Goal: Information Seeking & Learning: Understand process/instructions

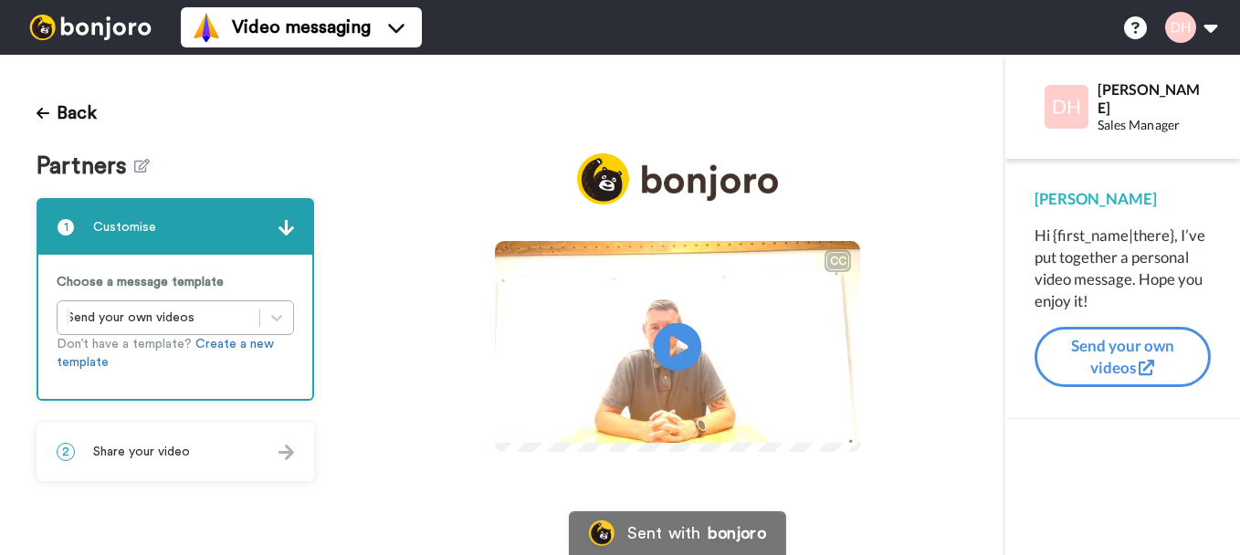
click at [680, 345] on icon "Play/Pause" at bounding box center [678, 347] width 48 height 87
click at [844, 427] on img at bounding box center [834, 417] width 19 height 19
click at [1114, 245] on div "Hi {first_name|there}, I’ve put together a personal video message. Hope you enj…" at bounding box center [1122, 269] width 176 height 88
click at [1129, 236] on div "Hi {first_name|there}, I’ve put together a personal video message. Hope you enj…" at bounding box center [1122, 269] width 176 height 88
click at [47, 107] on icon at bounding box center [43, 113] width 13 height 15
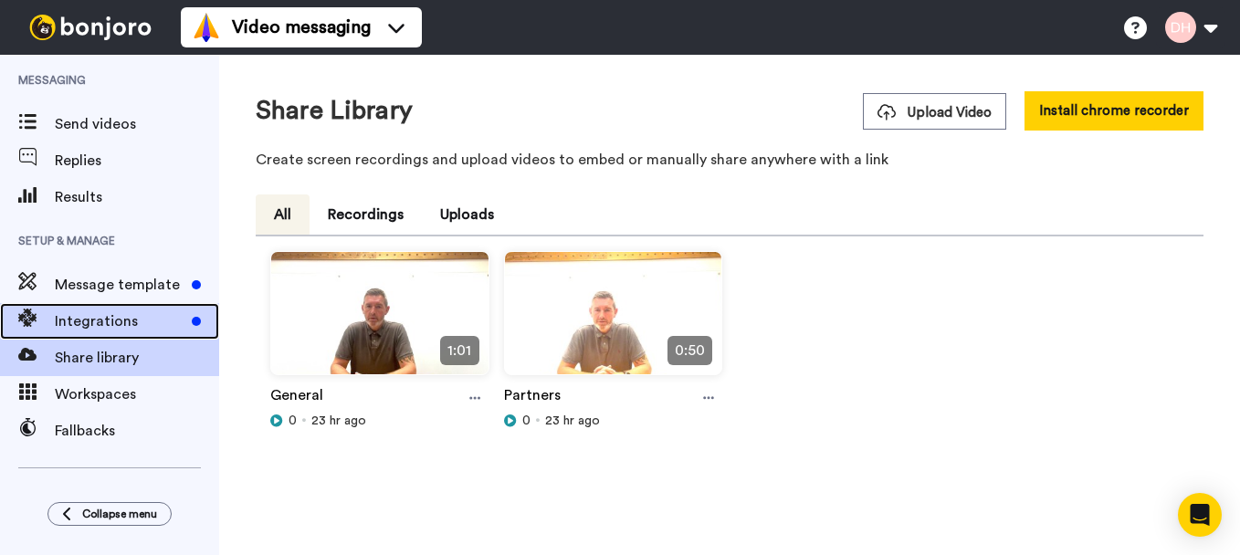
click at [114, 323] on span "Integrations" at bounding box center [120, 321] width 130 height 22
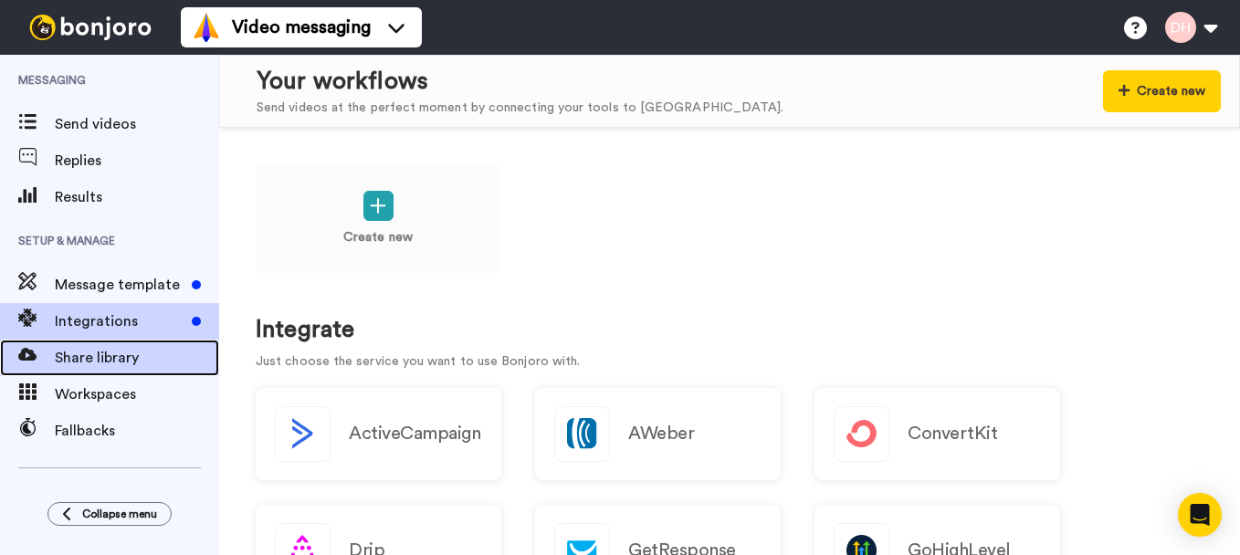
click at [85, 365] on span "Share library" at bounding box center [137, 358] width 164 height 22
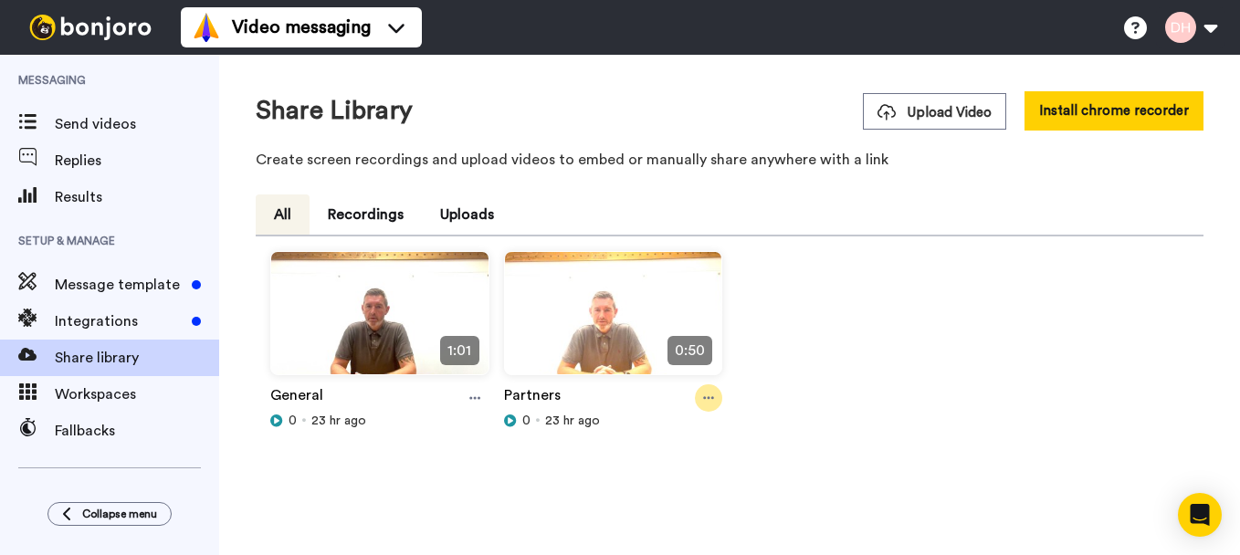
click at [703, 397] on icon at bounding box center [708, 398] width 11 height 13
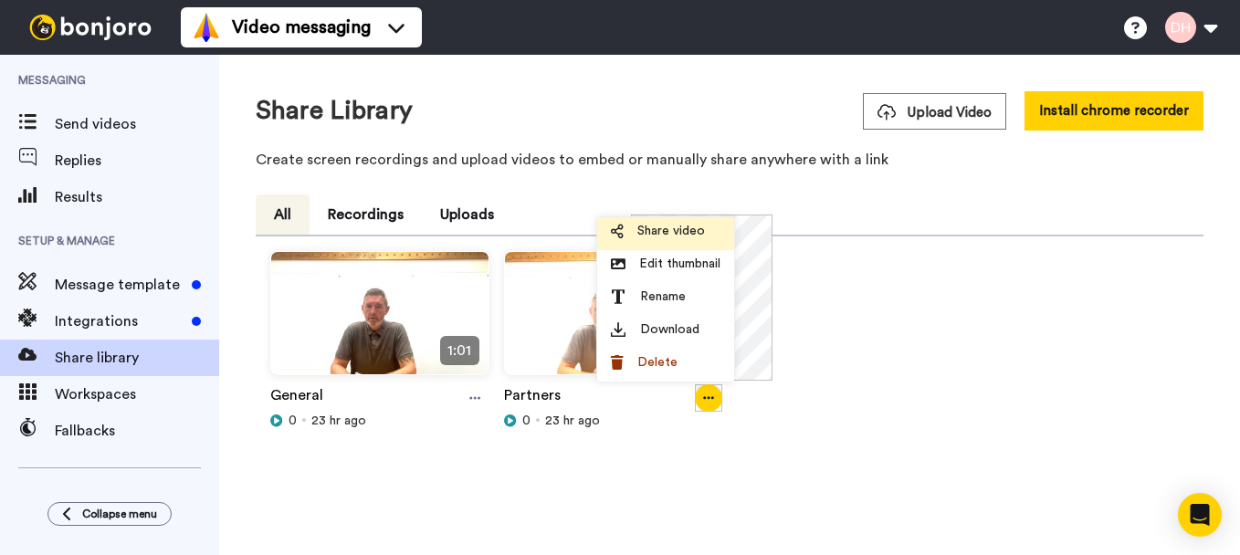
click at [662, 236] on span "Share video" at bounding box center [671, 231] width 68 height 18
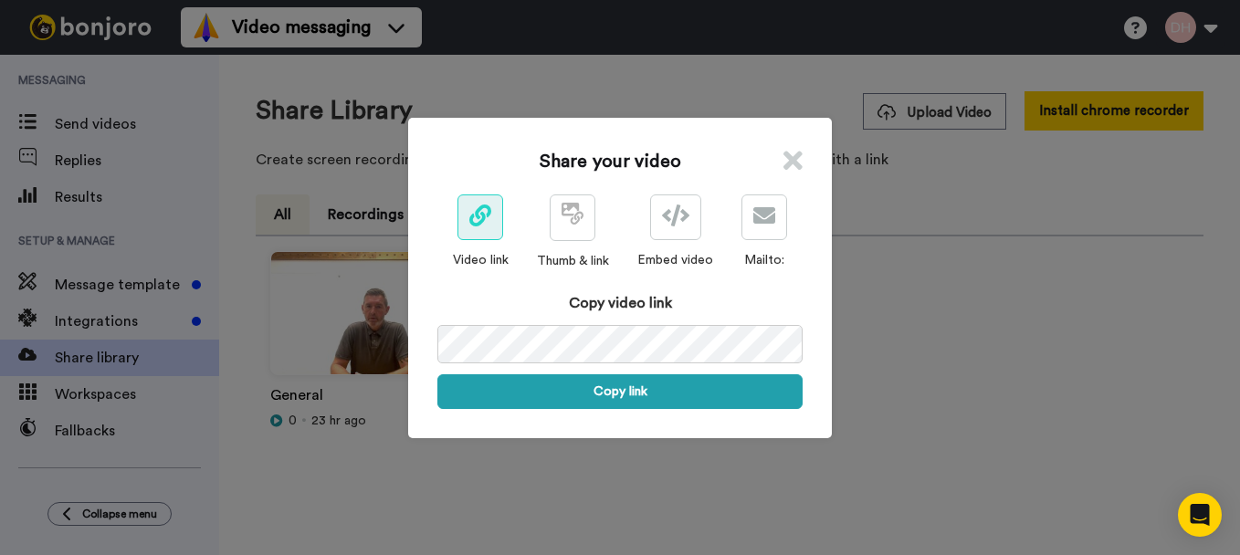
click at [787, 162] on icon at bounding box center [792, 160] width 19 height 27
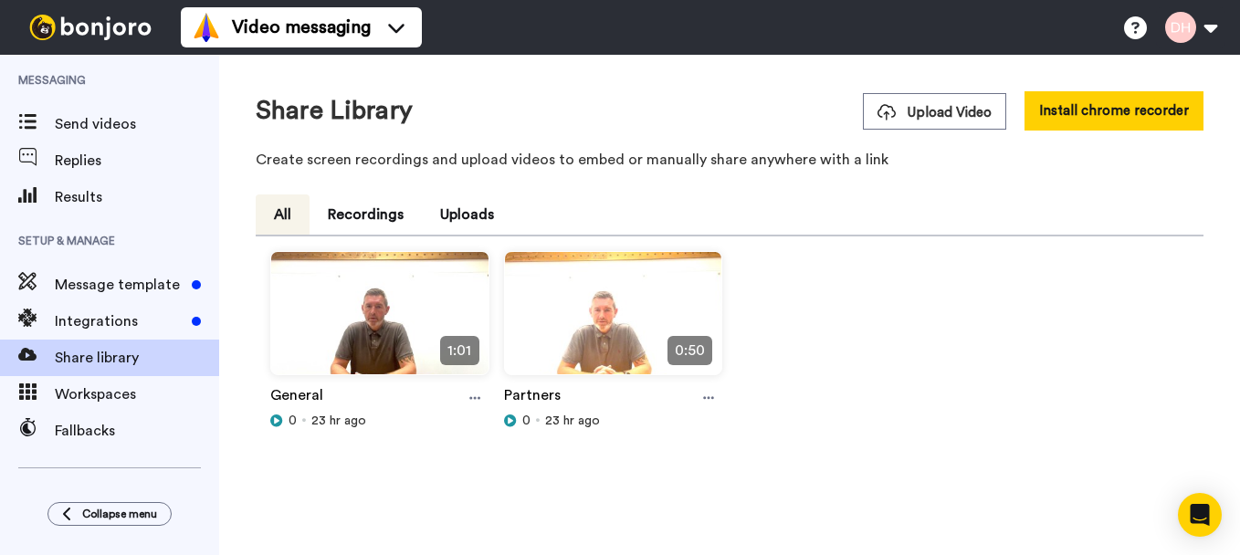
click at [93, 36] on img at bounding box center [90, 28] width 137 height 26
